Goal: Information Seeking & Learning: Learn about a topic

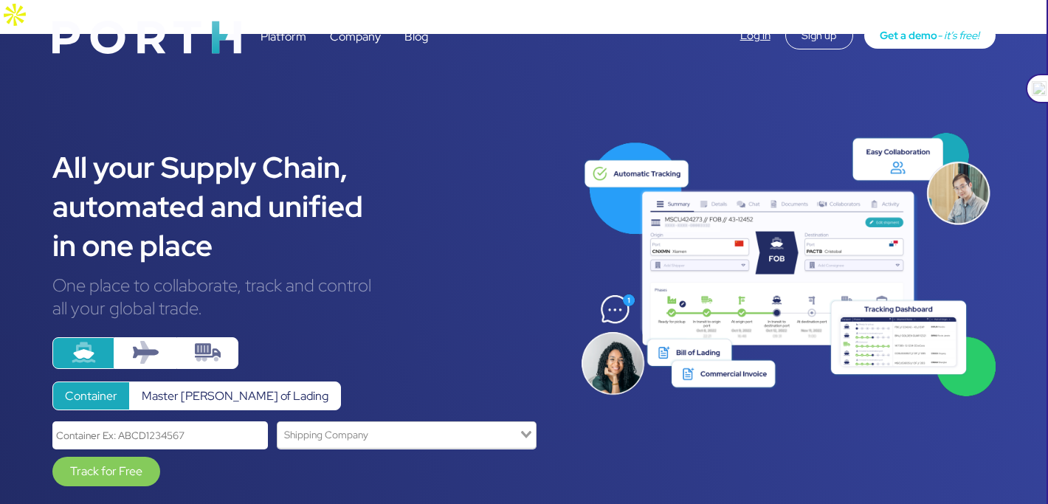
click at [146, 340] on img at bounding box center [146, 353] width 26 height 26
click at [0, 0] on input "radio" at bounding box center [0, 0] width 0 height 0
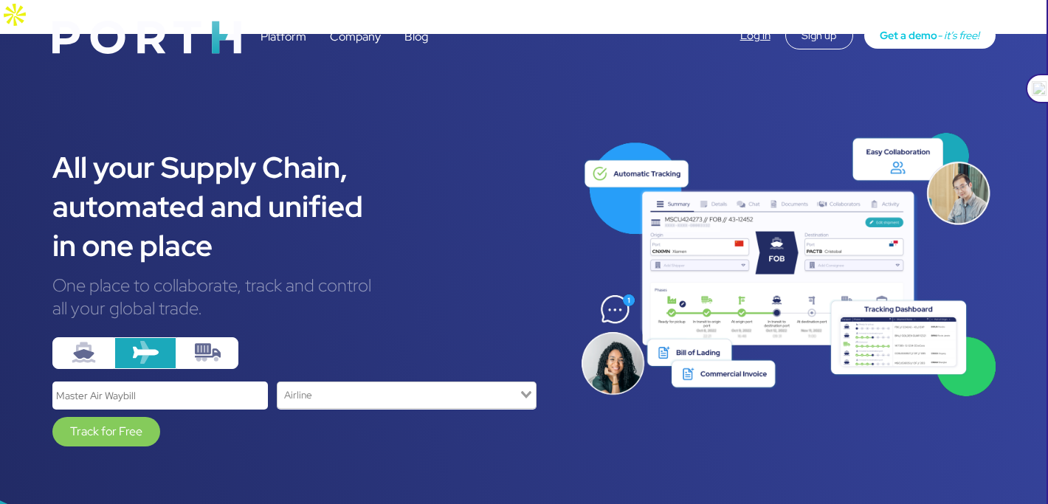
click at [196, 340] on img at bounding box center [208, 353] width 26 height 26
click at [0, 0] on input "radio" at bounding box center [0, 0] width 0 height 0
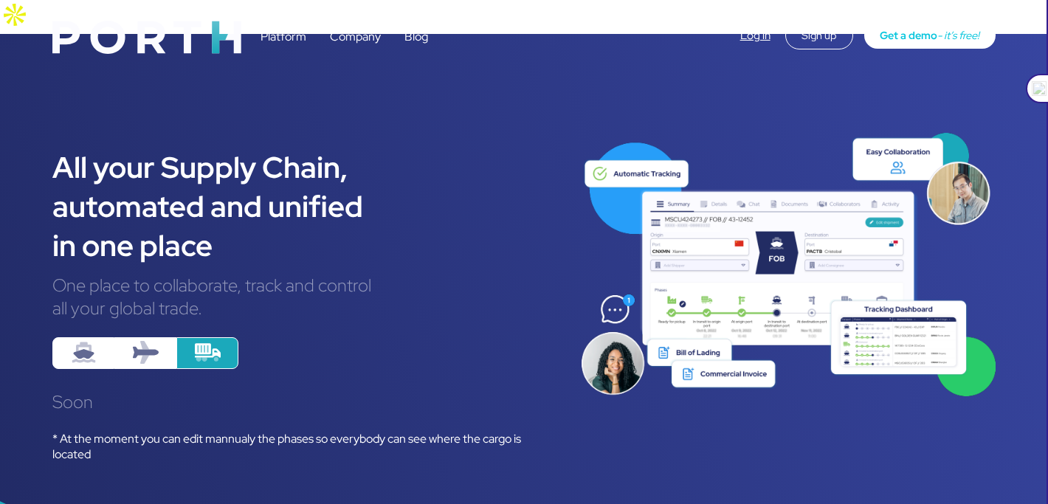
click at [91, 340] on img at bounding box center [84, 353] width 26 height 26
click at [0, 0] on input "radio" at bounding box center [0, 0] width 0 height 0
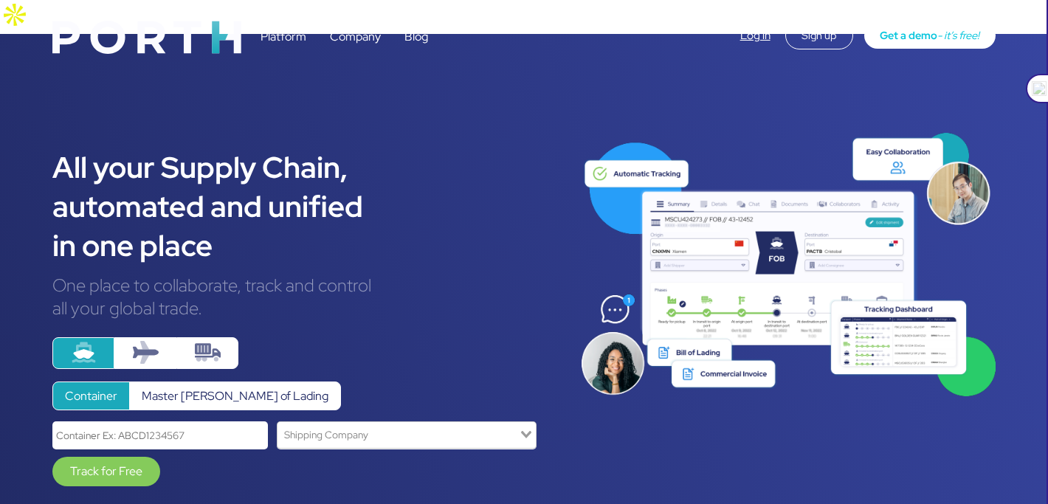
scroll to position [21, 0]
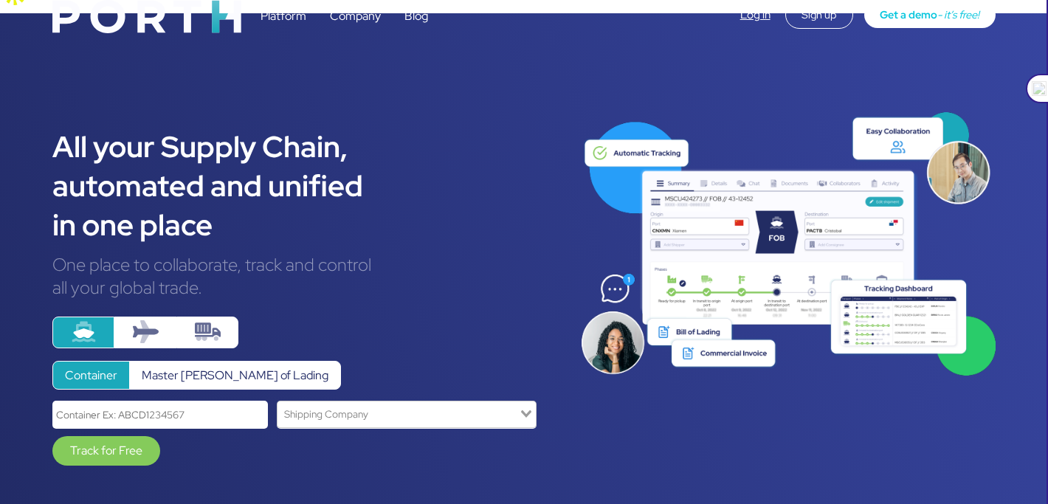
click at [230, 317] on label at bounding box center [207, 333] width 62 height 32
click at [0, 0] on input "radio" at bounding box center [0, 0] width 0 height 0
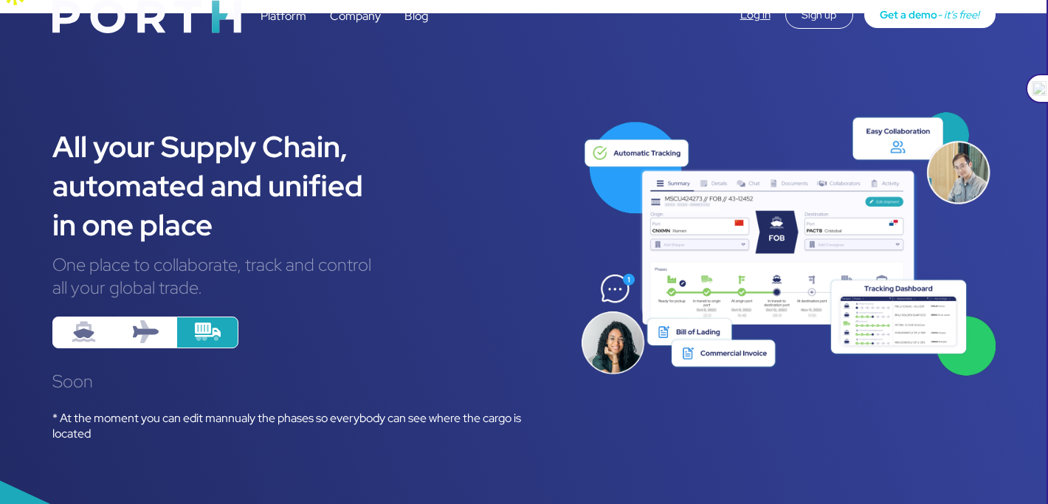
click at [165, 317] on label at bounding box center [145, 333] width 62 height 32
click at [0, 0] on input "radio" at bounding box center [0, 0] width 0 height 0
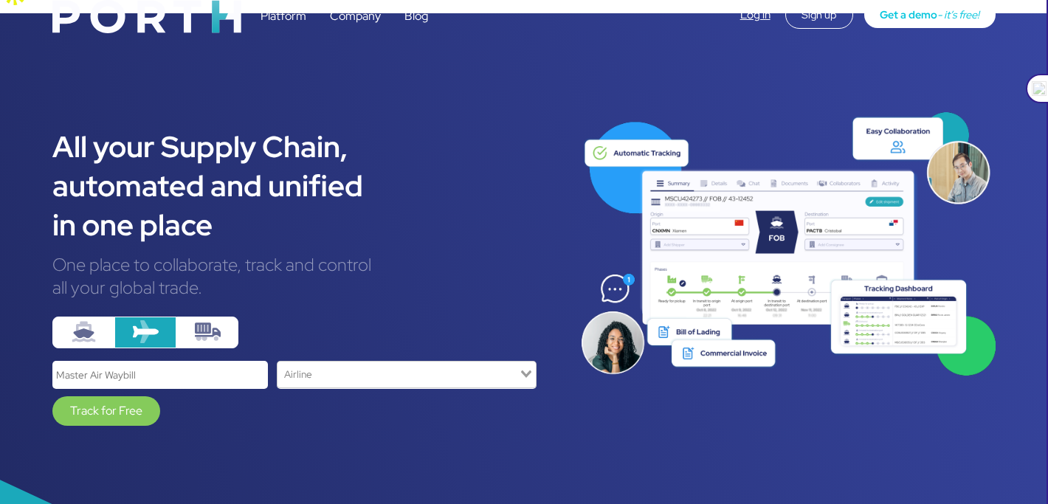
click at [230, 317] on label at bounding box center [207, 333] width 62 height 32
click at [0, 0] on input "radio" at bounding box center [0, 0] width 0 height 0
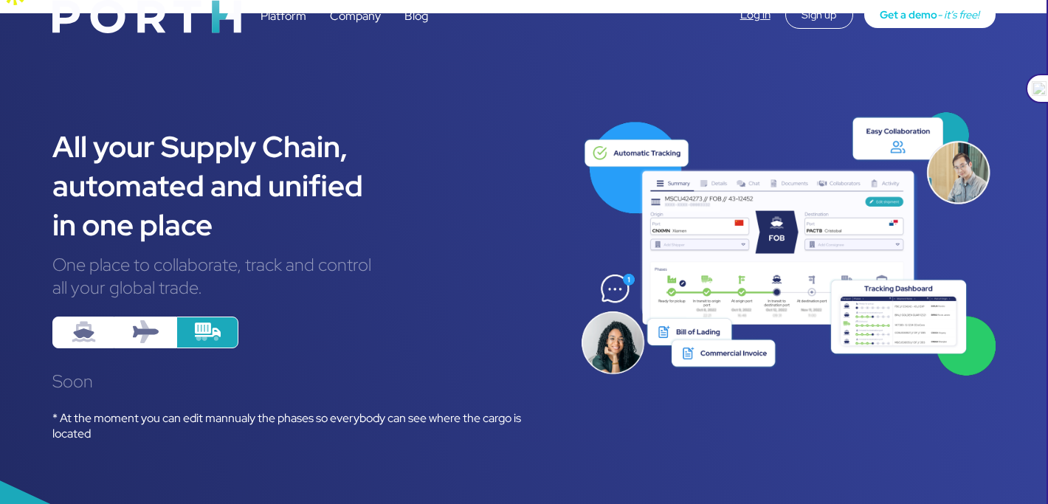
click at [84, 319] on img at bounding box center [84, 332] width 26 height 26
click at [0, 0] on input "radio" at bounding box center [0, 0] width 0 height 0
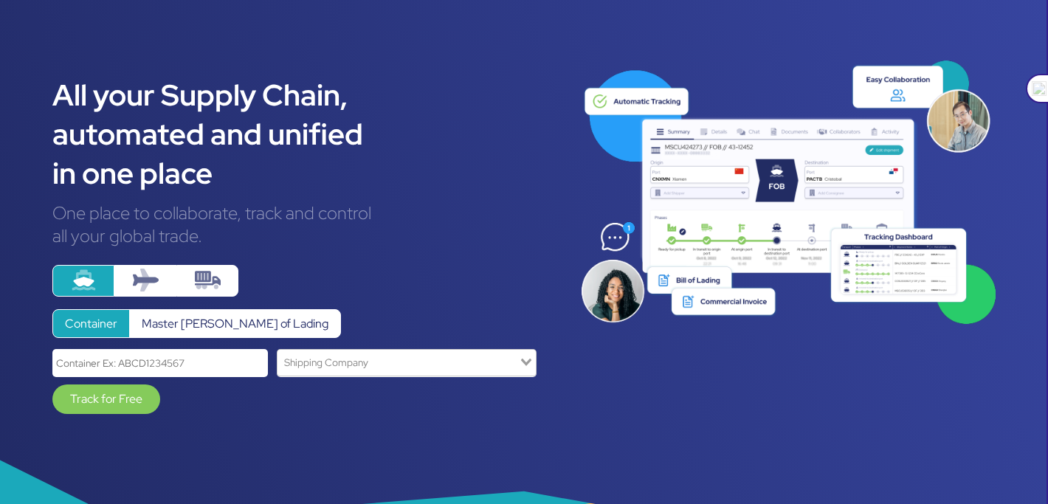
scroll to position [0, 0]
